Goal: Find specific page/section: Find specific page/section

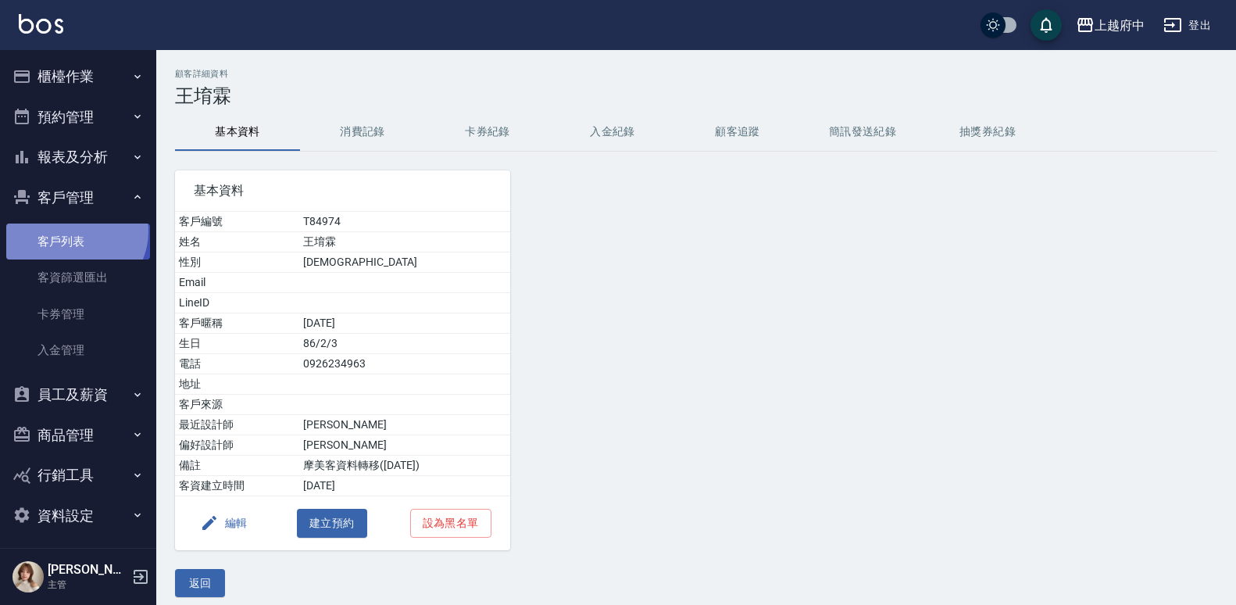
click at [75, 231] on link "客戶列表" at bounding box center [78, 241] width 144 height 36
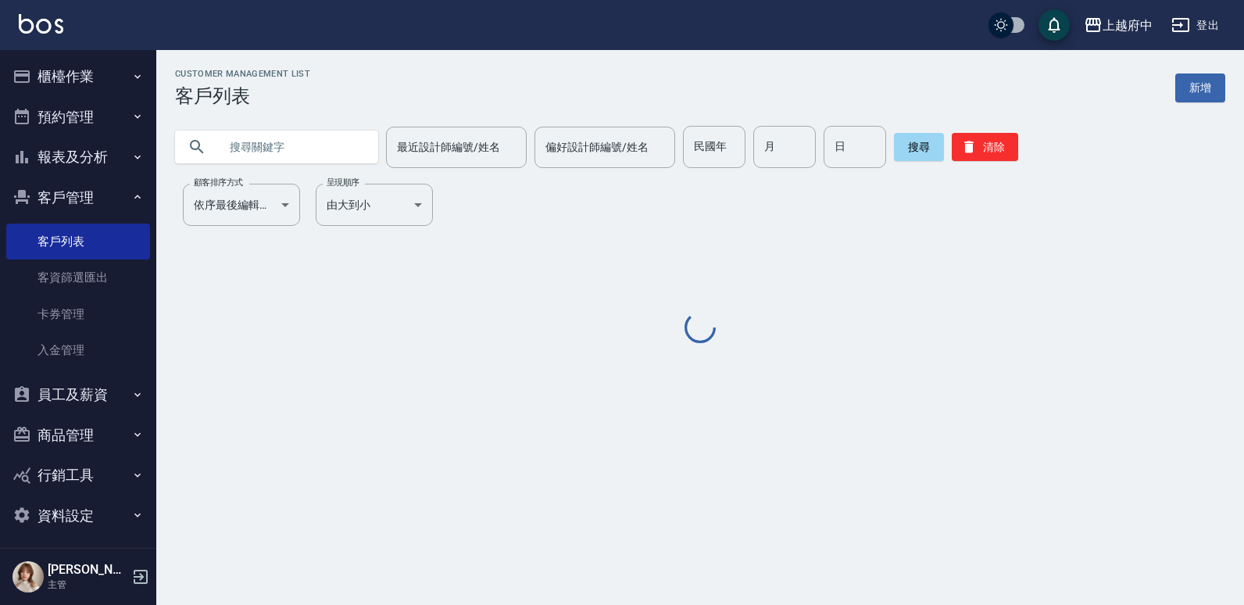
click at [209, 133] on div at bounding box center [276, 146] width 203 height 33
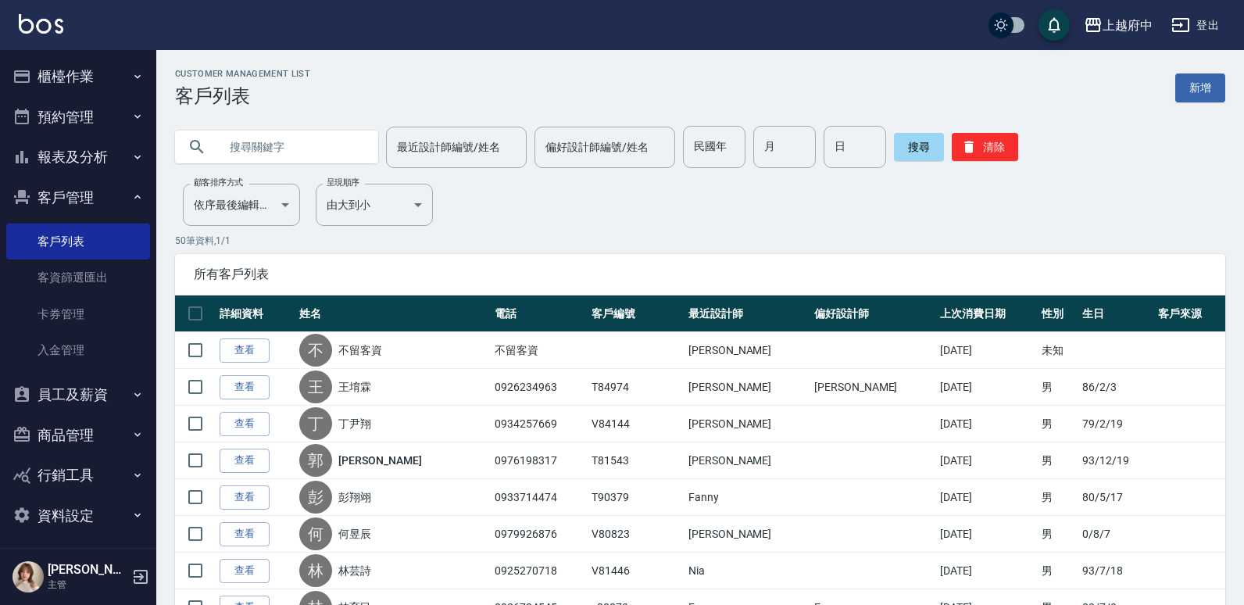
click at [220, 145] on input "text" at bounding box center [292, 147] width 147 height 42
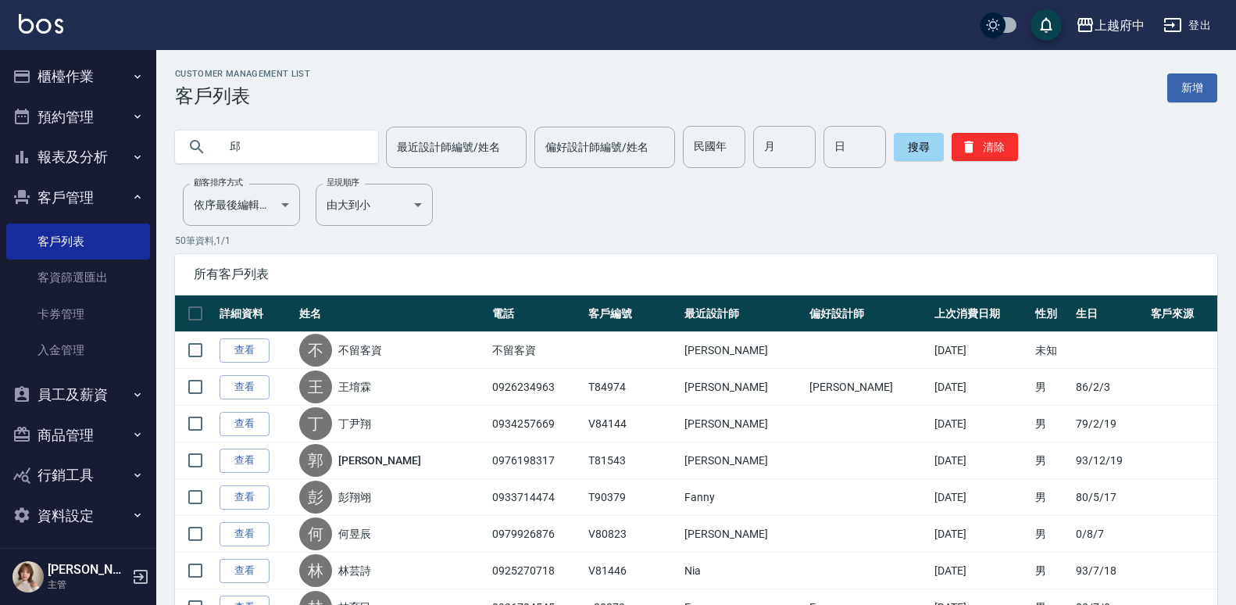
type input "邱"
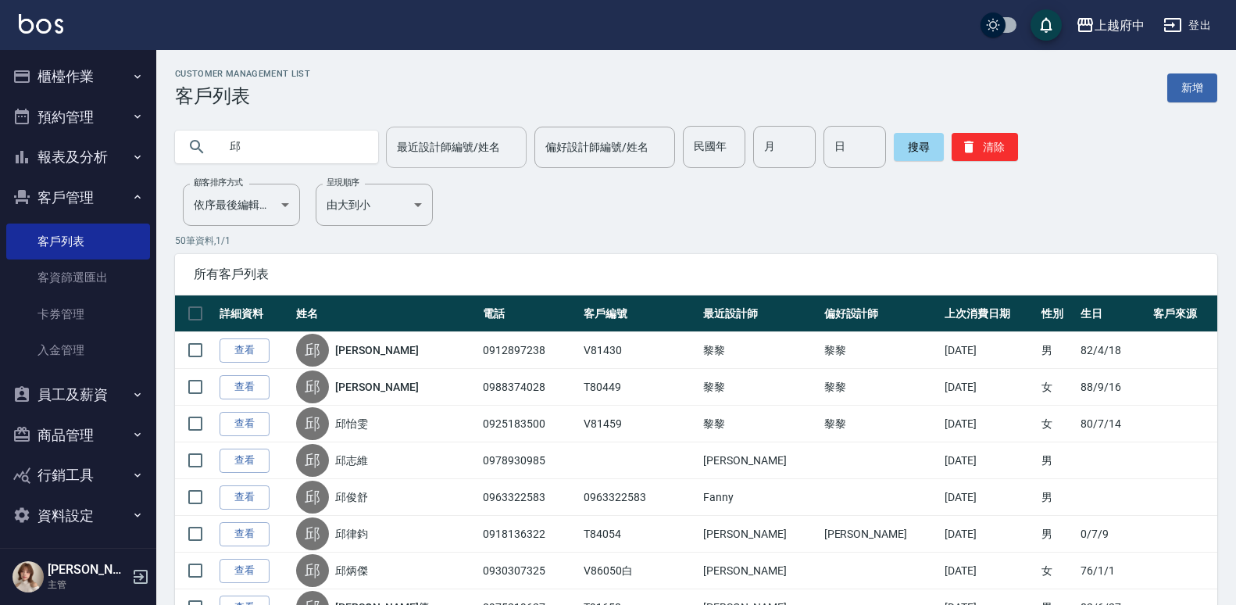
click at [429, 132] on div "最近設計師編號/姓名" at bounding box center [456, 147] width 141 height 41
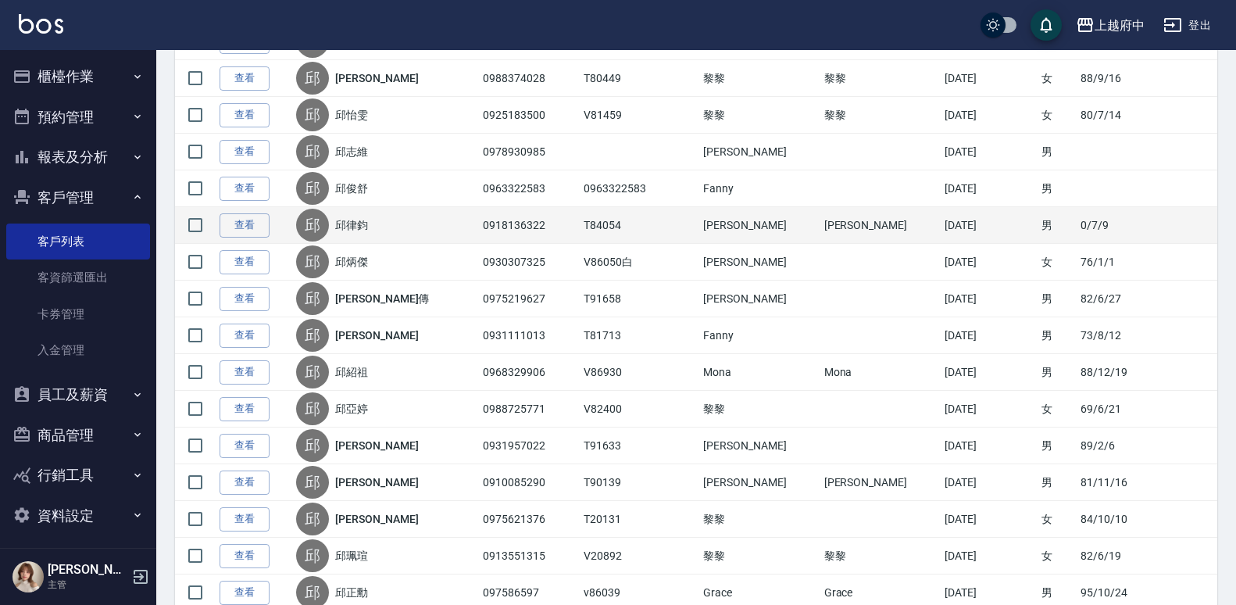
scroll to position [312, 0]
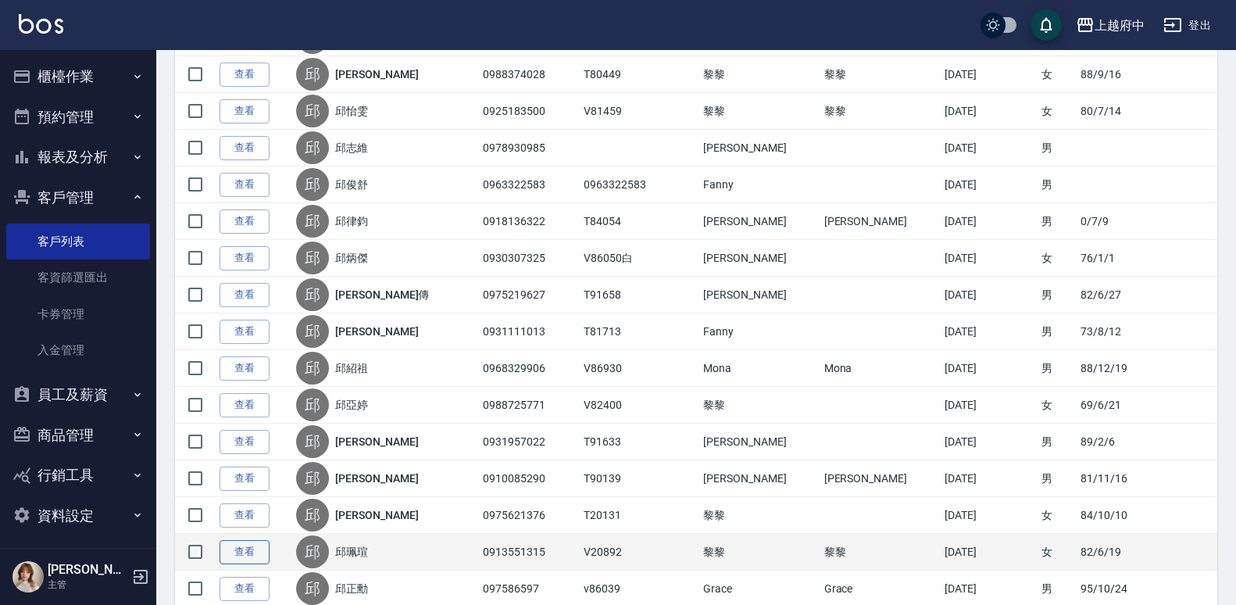
type input "黎黎-3"
click at [239, 556] on link "查看" at bounding box center [244, 552] width 50 height 24
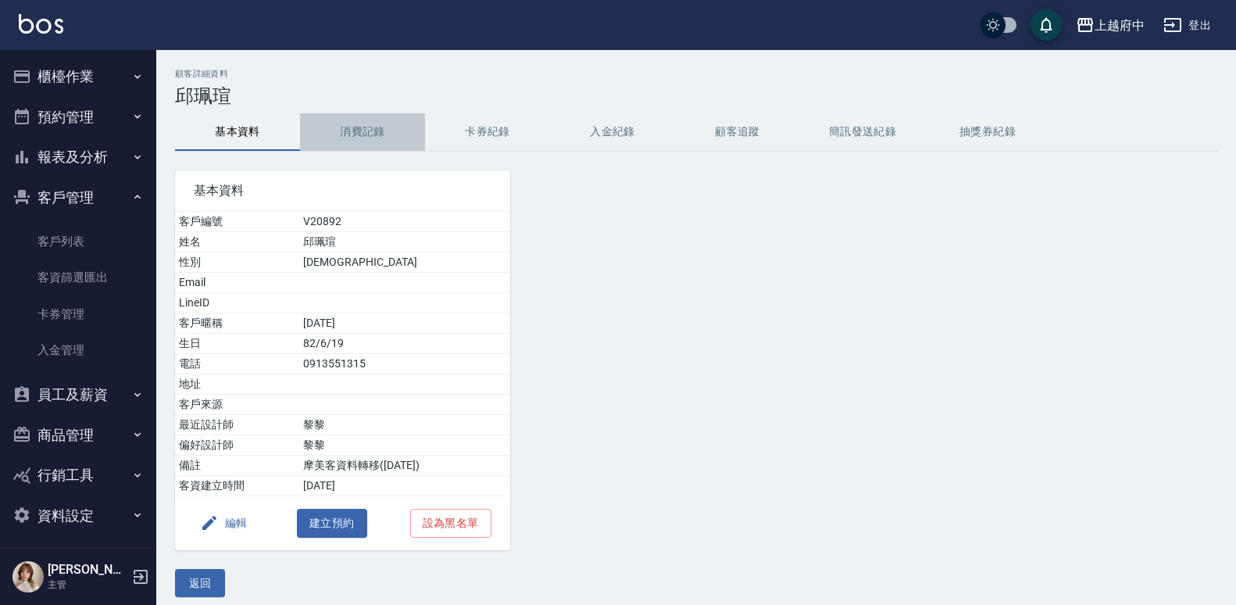
click at [377, 130] on button "消費記錄" at bounding box center [362, 131] width 125 height 37
